Goal: Use online tool/utility

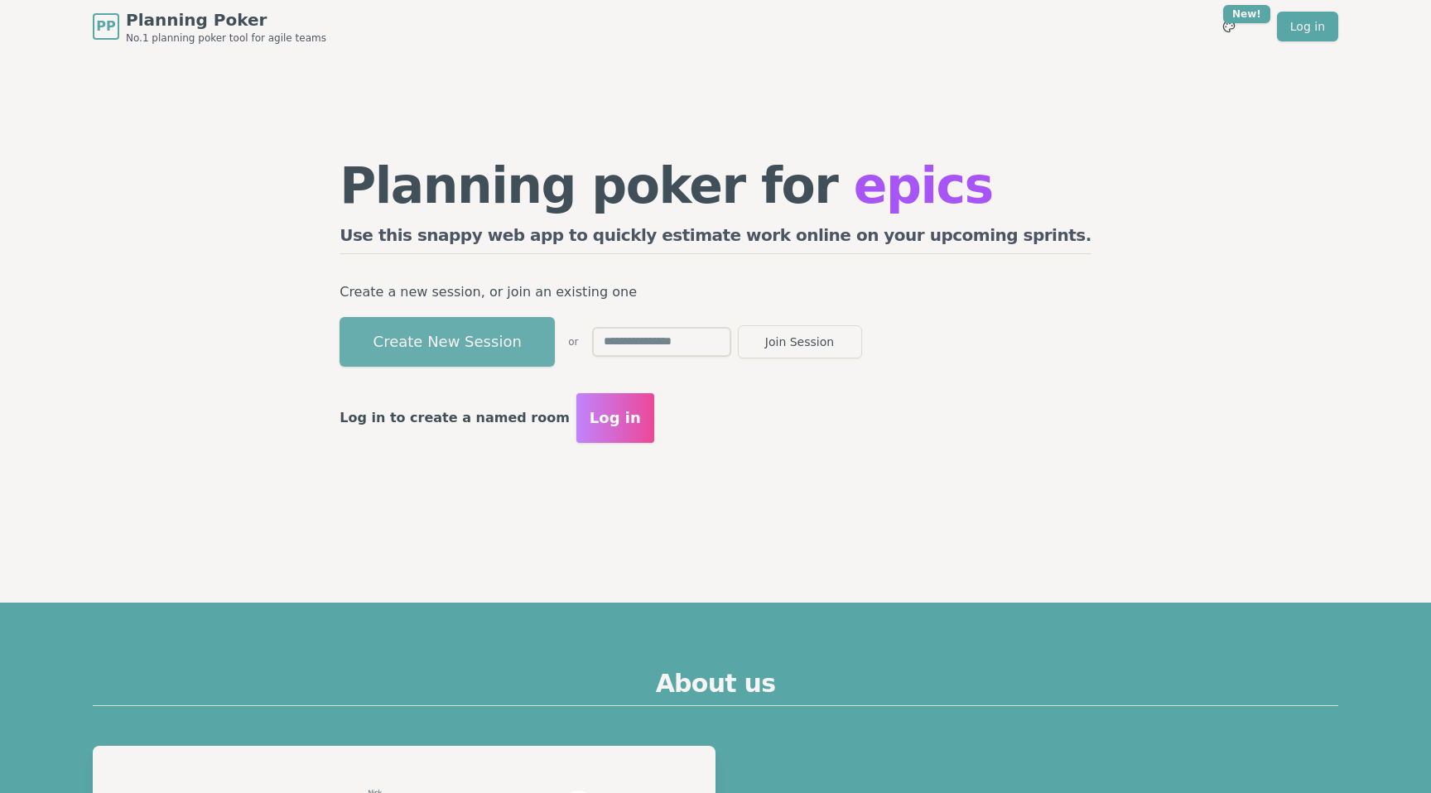
click at [546, 334] on button "Create New Session" at bounding box center [447, 342] width 215 height 50
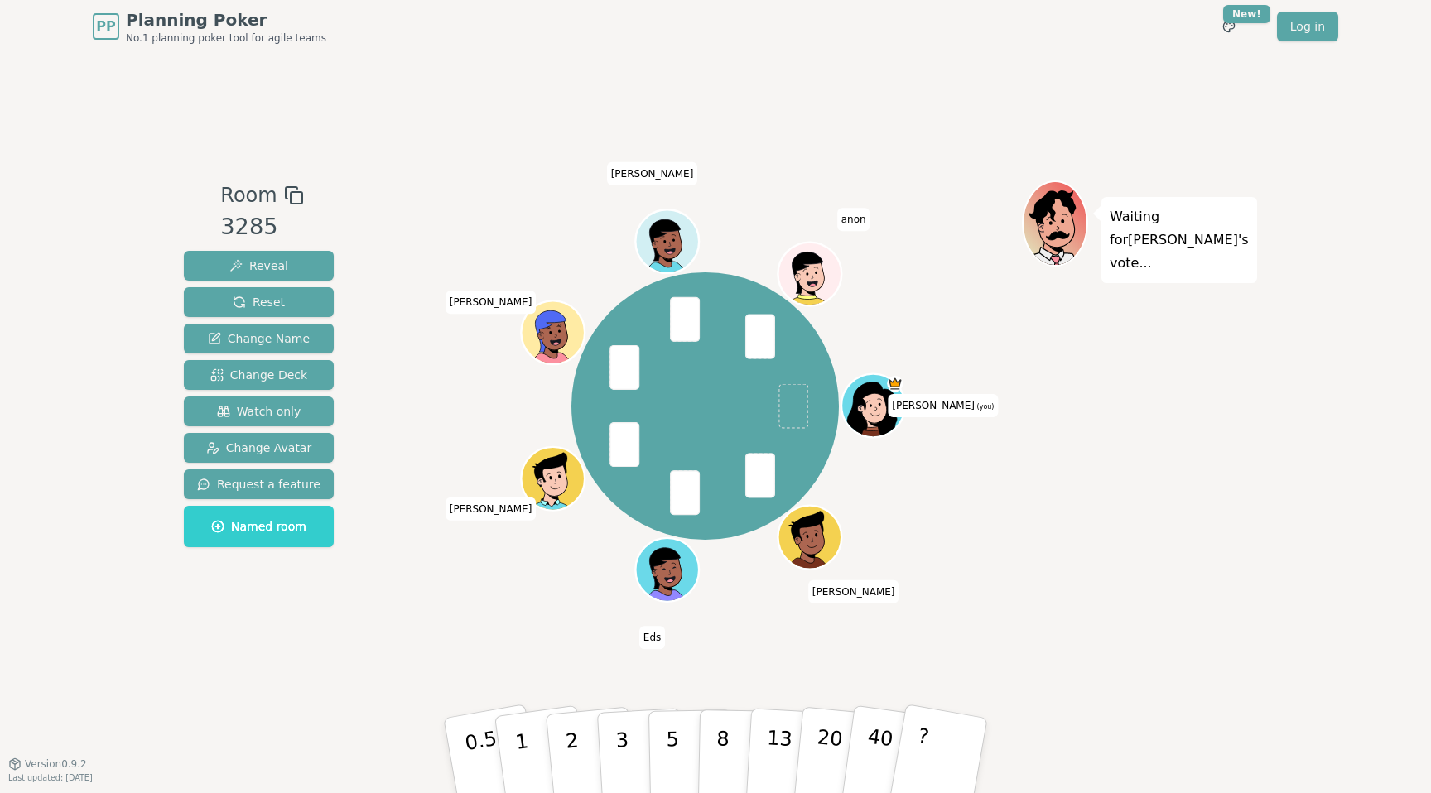
click at [883, 406] on icon at bounding box center [875, 405] width 61 height 7
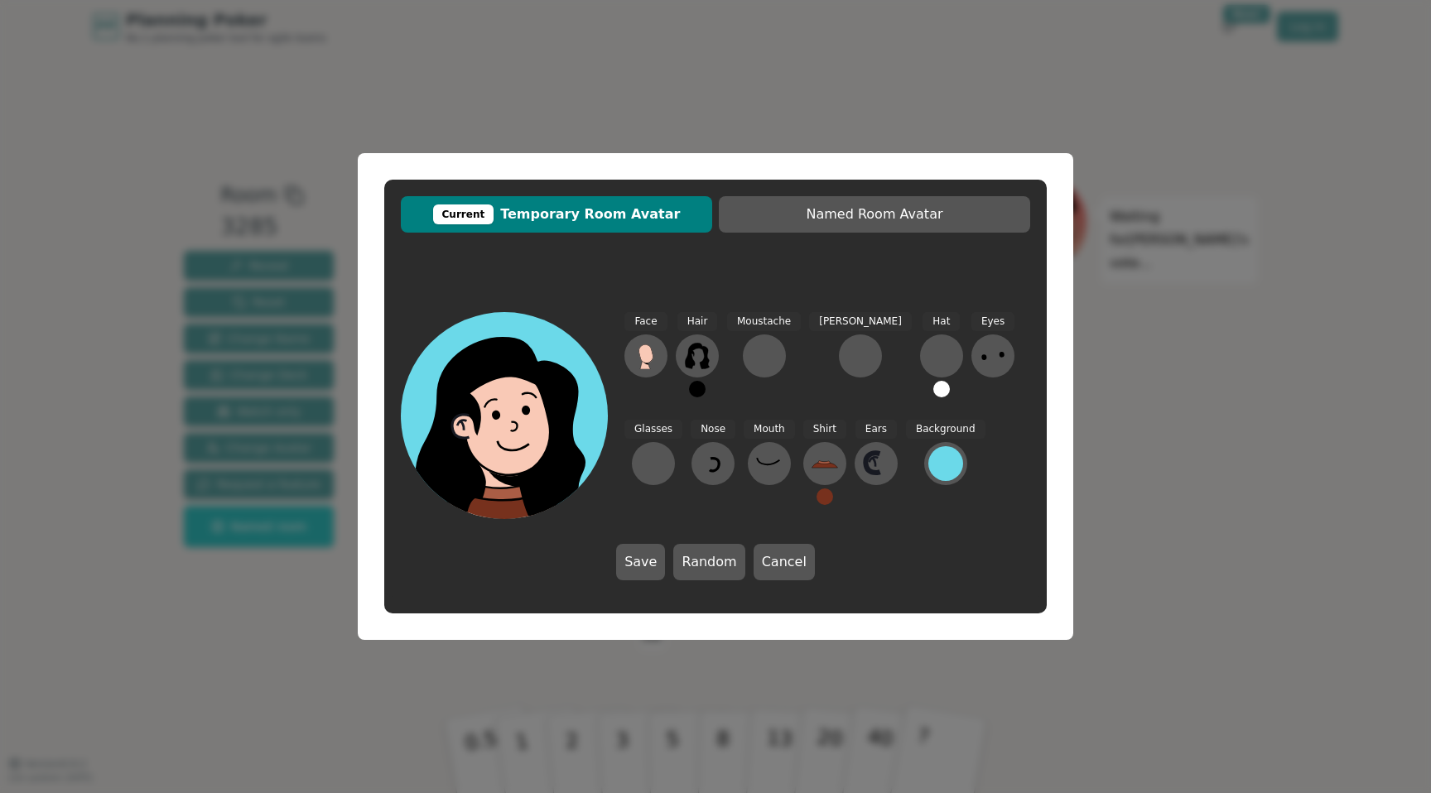
click at [1107, 240] on div "Current Temporary Room Avatar Named Room Avatar Face Hair Moustache [PERSON_NAM…" at bounding box center [715, 396] width 1431 height 793
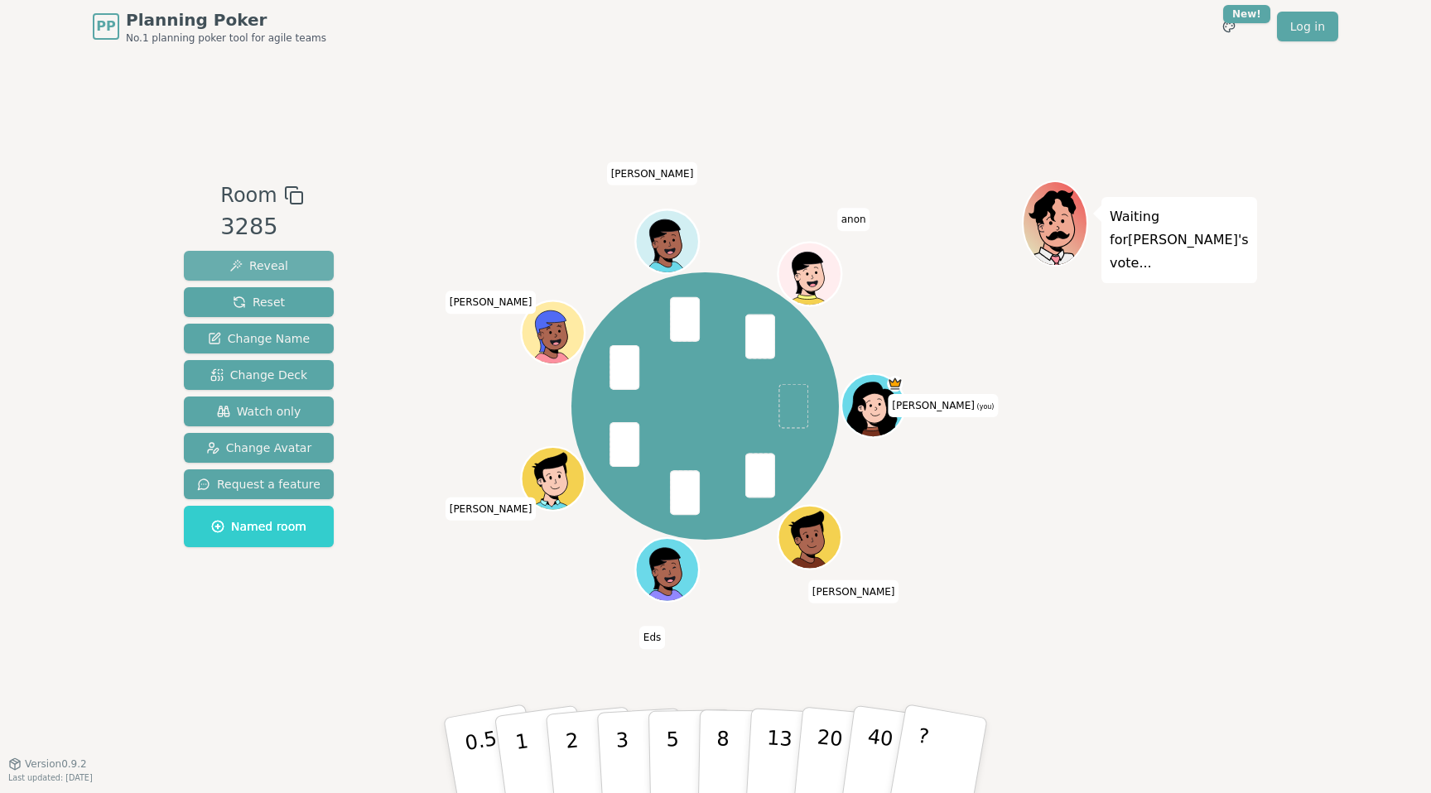
click at [233, 270] on span "Reveal" at bounding box center [258, 266] width 59 height 17
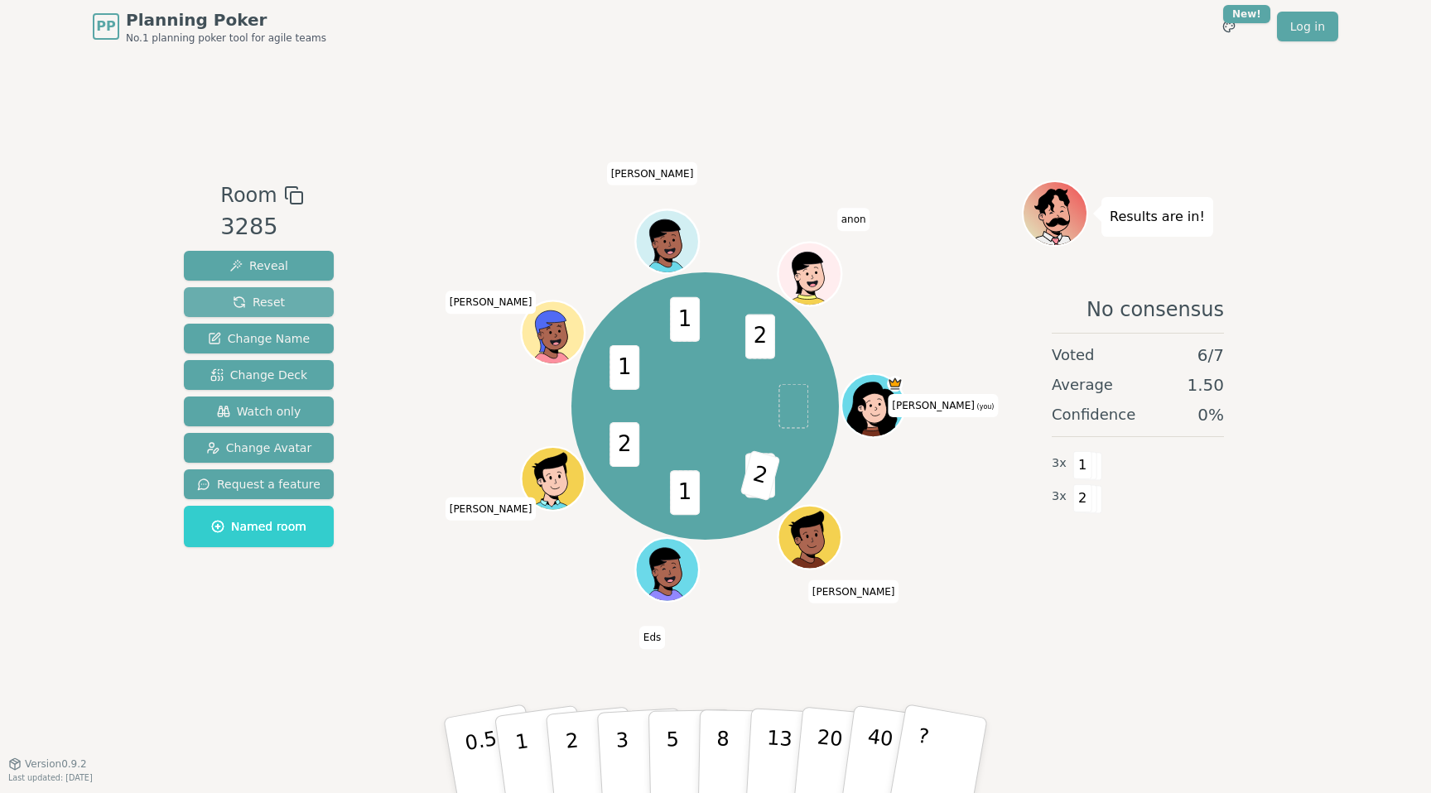
click at [251, 306] on span "Reset" at bounding box center [259, 302] width 52 height 17
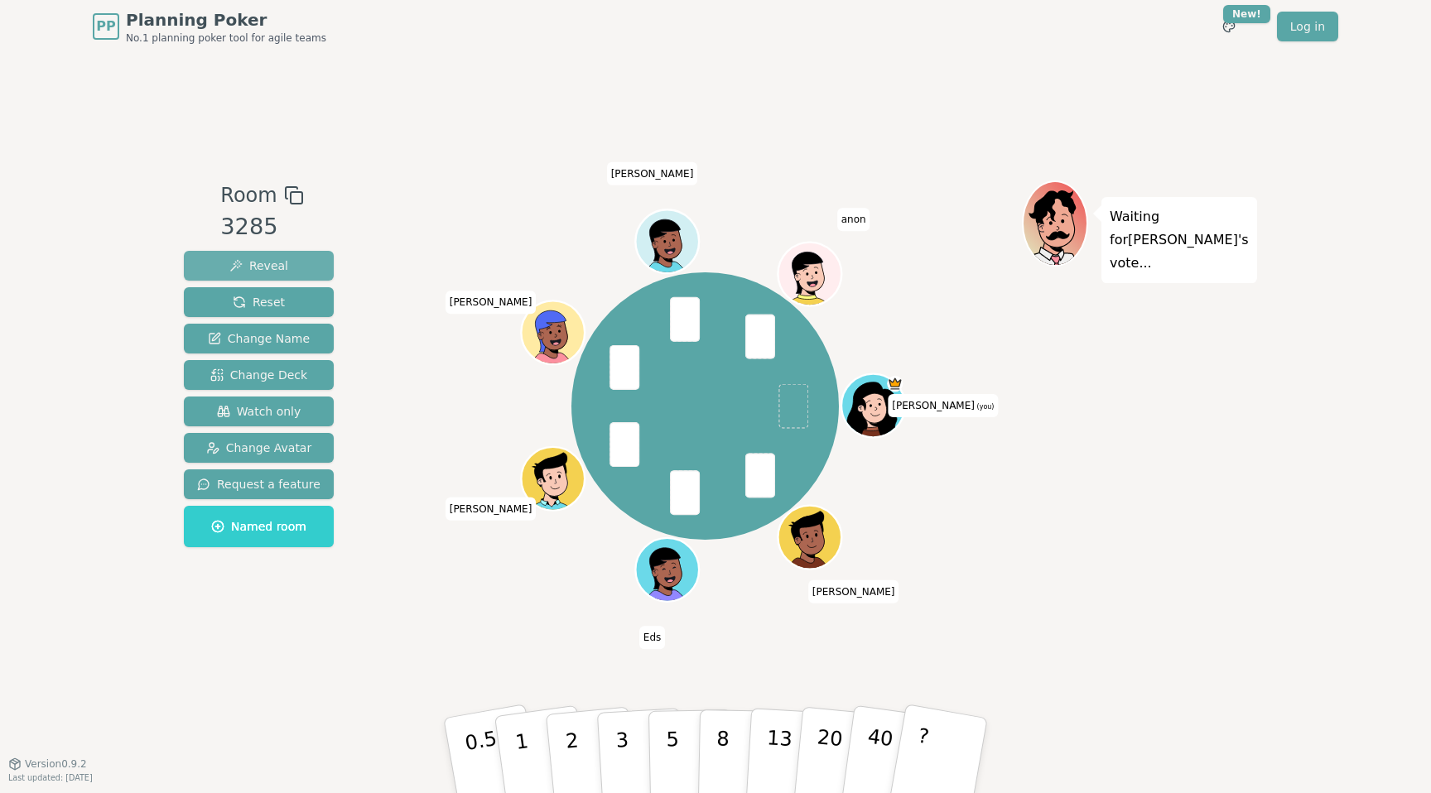
click at [270, 262] on span "Reveal" at bounding box center [258, 266] width 59 height 17
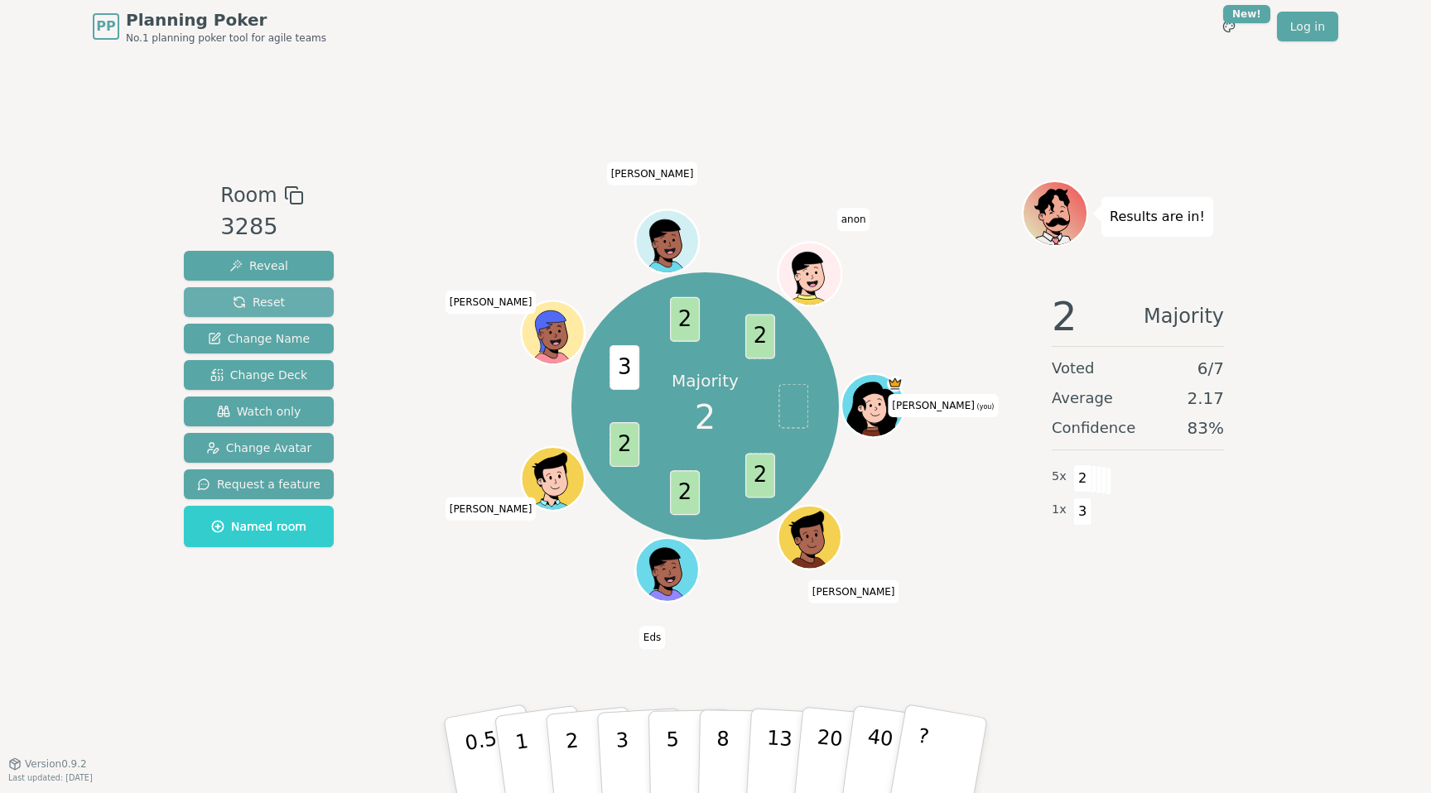
click at [285, 301] on button "Reset" at bounding box center [259, 302] width 150 height 30
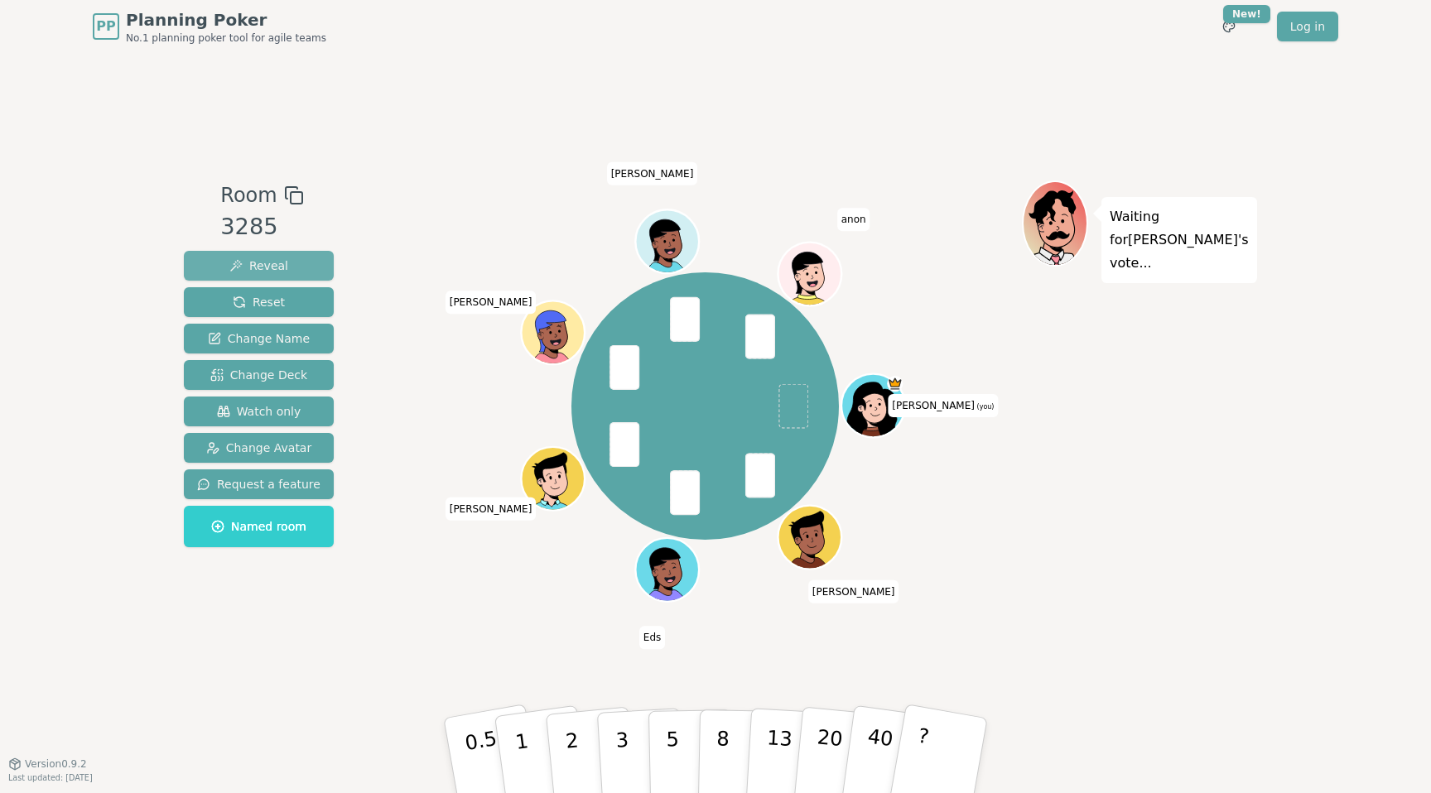
click at [254, 263] on span "Reveal" at bounding box center [258, 266] width 59 height 17
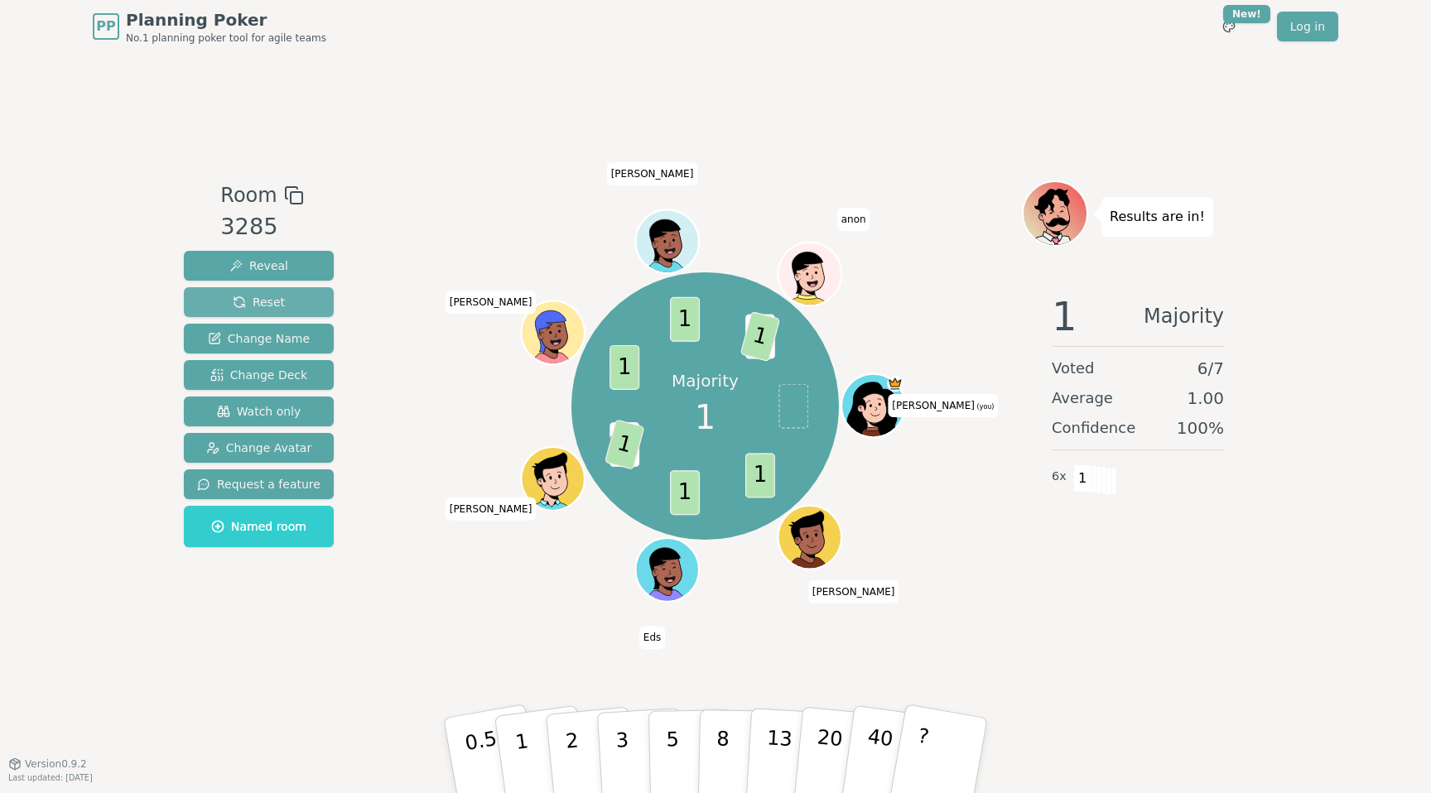
click at [258, 304] on span "Reset" at bounding box center [259, 302] width 52 height 17
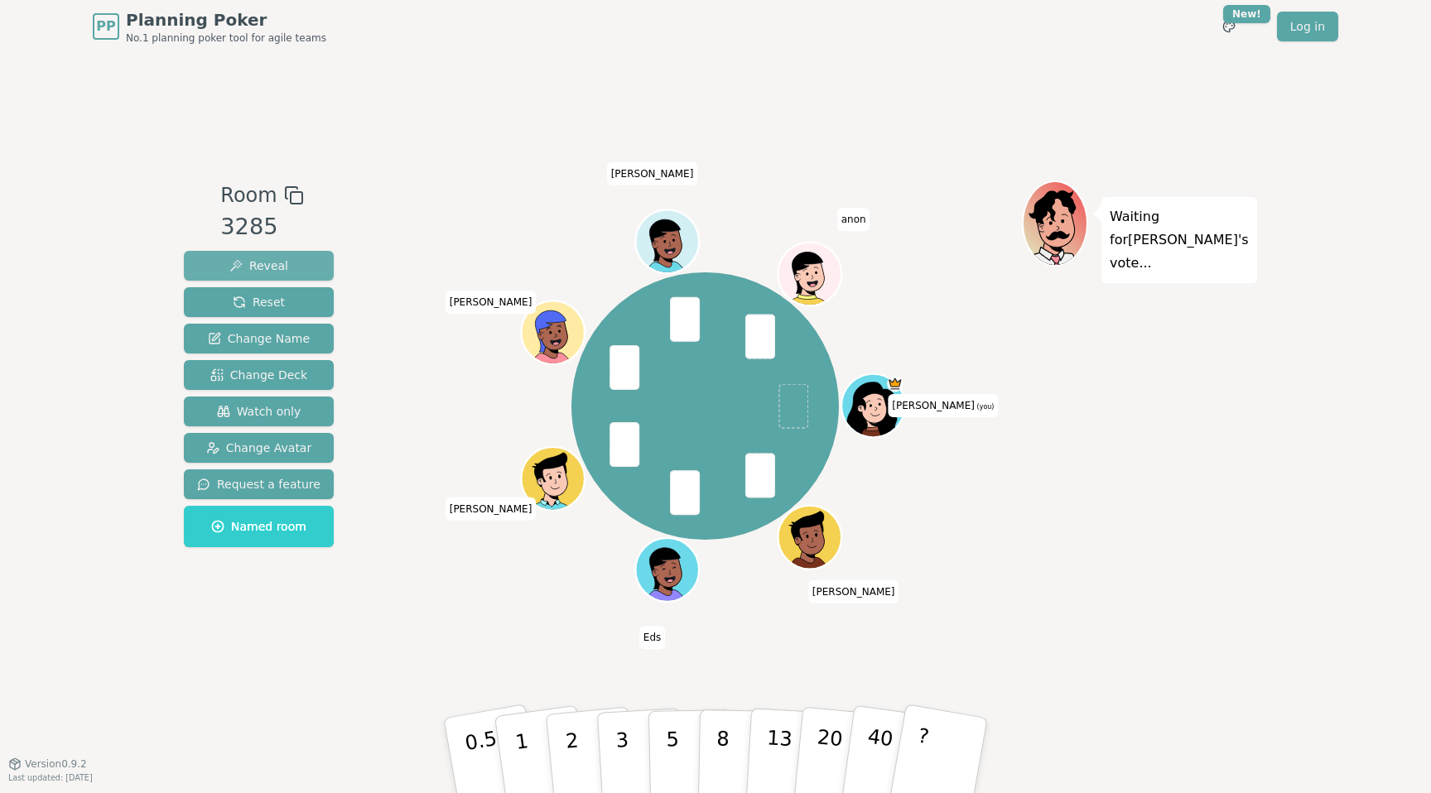
click at [261, 264] on span "Reveal" at bounding box center [258, 266] width 59 height 17
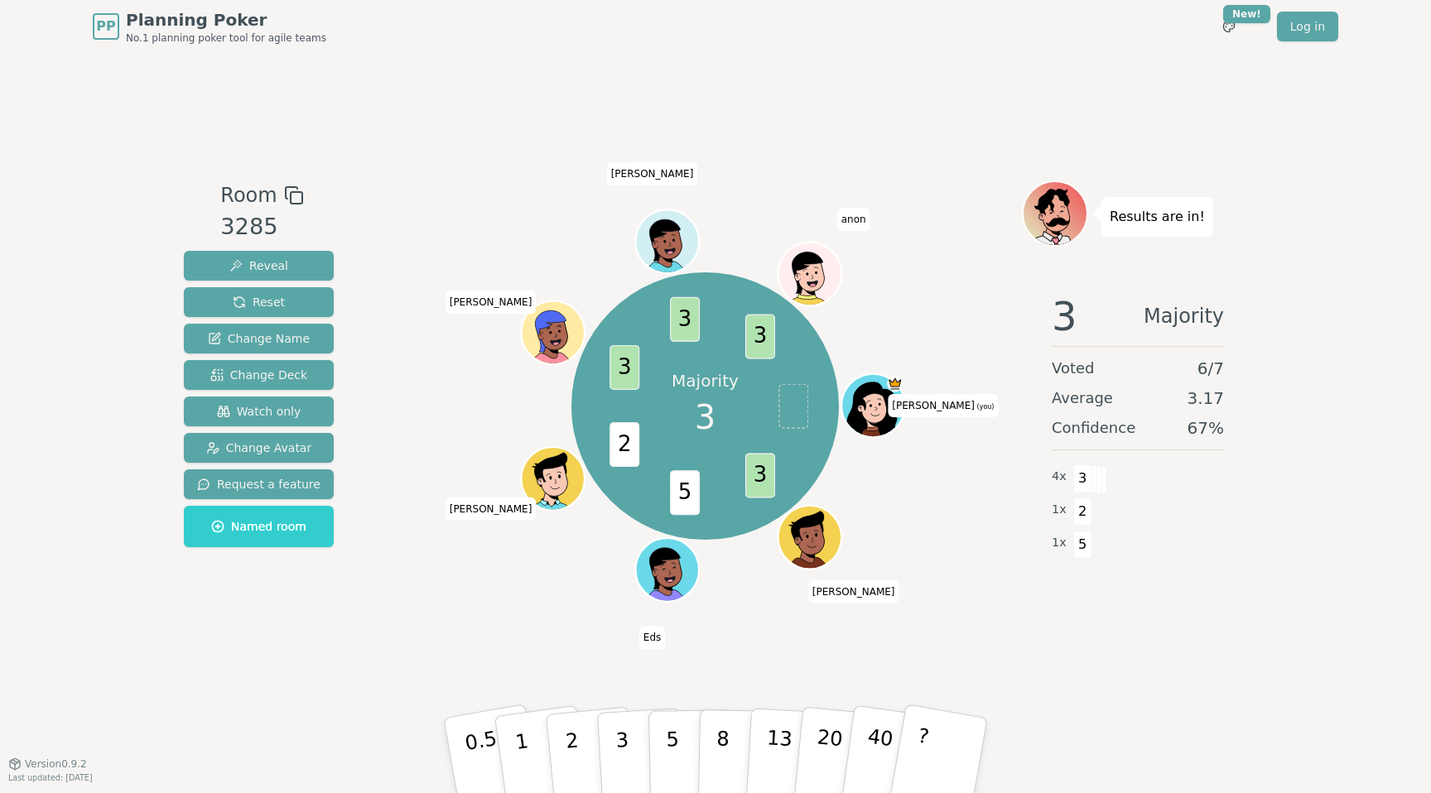
click at [223, 284] on div "Reveal Reset Change Name Change Deck Watch only Change Avatar Request a feature…" at bounding box center [259, 399] width 150 height 296
click at [227, 302] on button "Reset" at bounding box center [259, 302] width 150 height 30
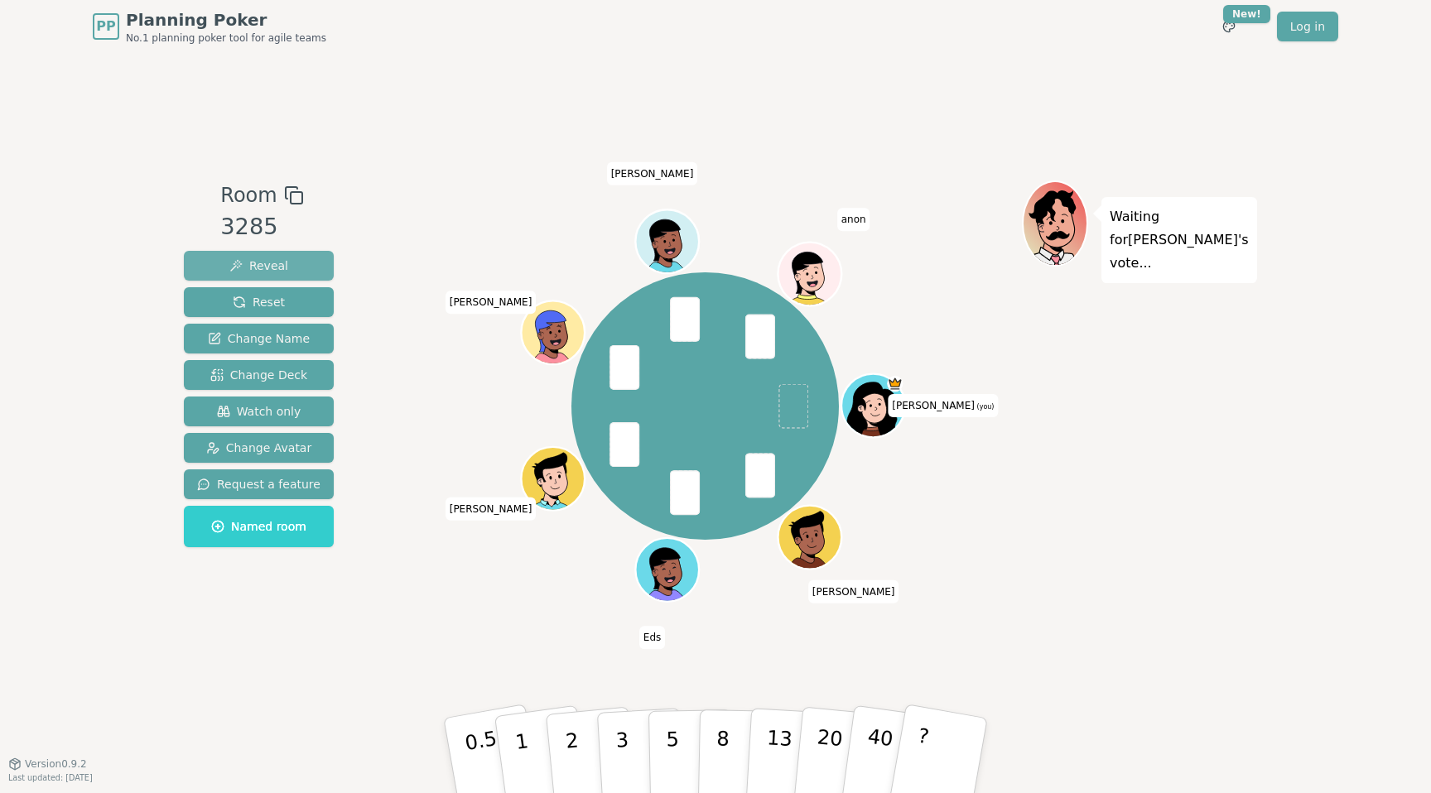
click at [289, 268] on button "Reveal" at bounding box center [259, 266] width 150 height 30
